Goal: Navigation & Orientation: Find specific page/section

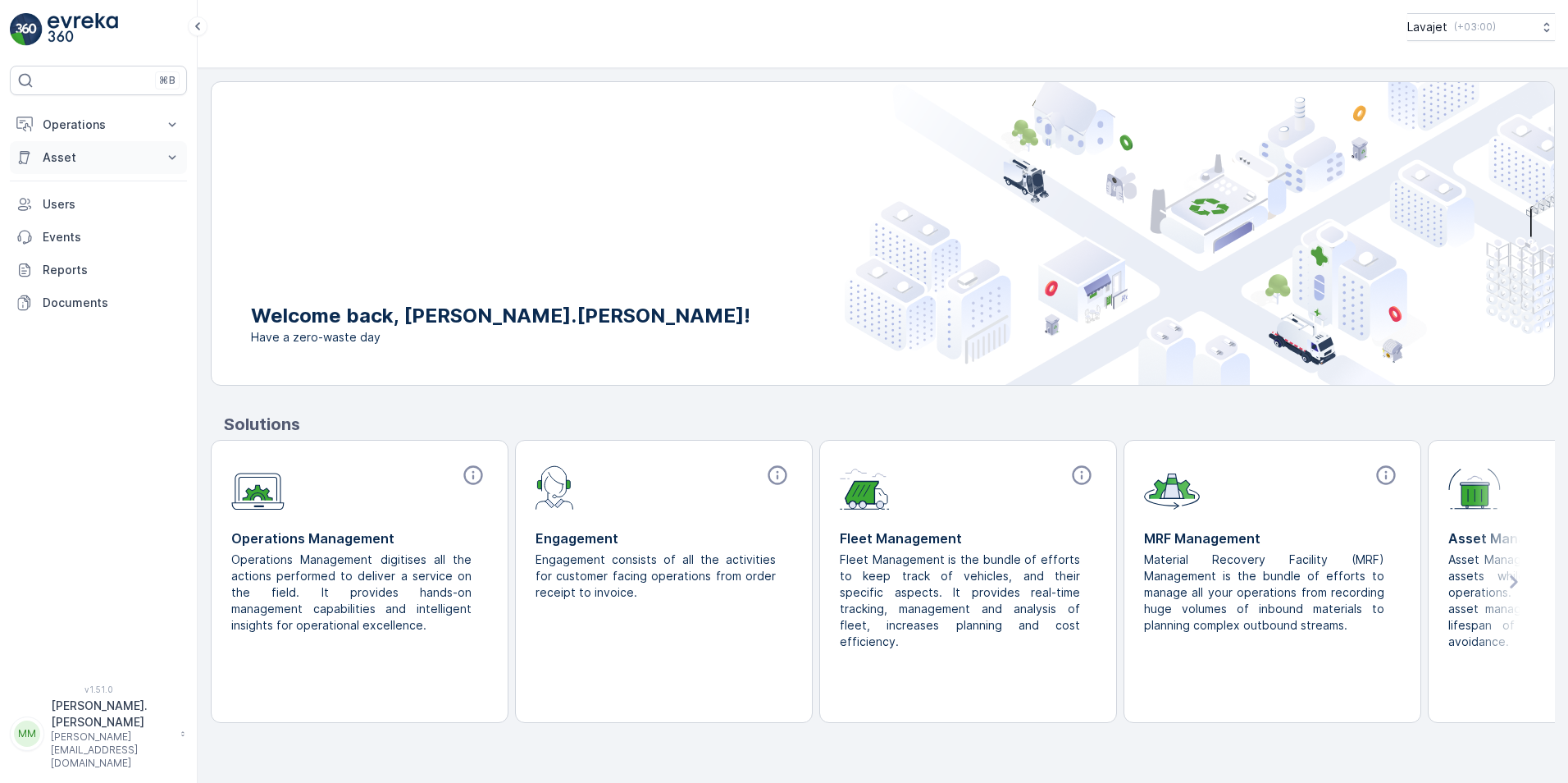
click at [133, 165] on button "Asset" at bounding box center [98, 158] width 177 height 33
click at [107, 191] on link "Assets" at bounding box center [111, 186] width 152 height 23
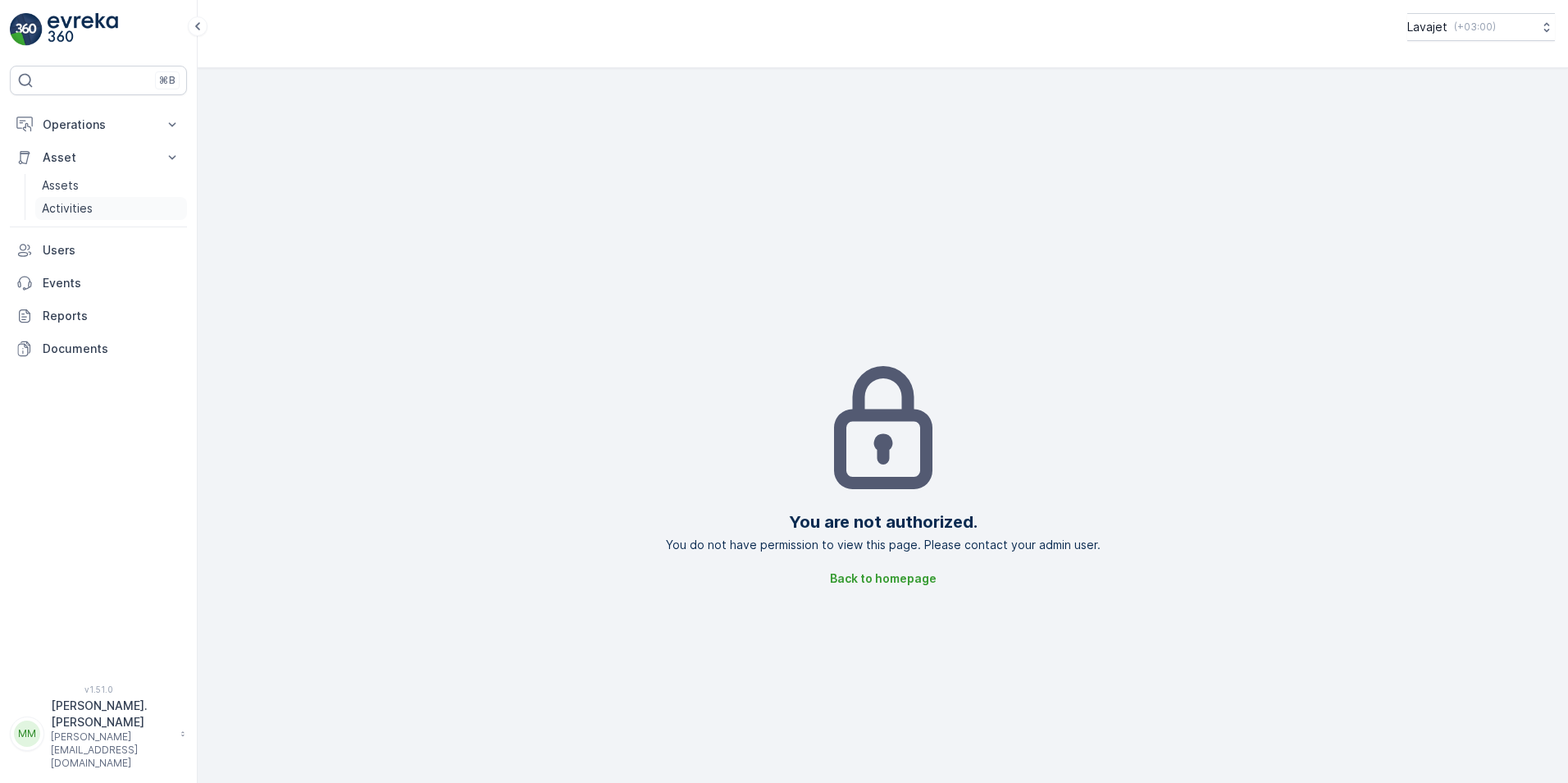
click at [75, 207] on p "Activities" at bounding box center [67, 208] width 51 height 17
click at [83, 128] on p "Operations" at bounding box center [98, 125] width 112 height 17
click at [74, 152] on p "Insights" at bounding box center [62, 152] width 42 height 17
